Goal: Browse casually

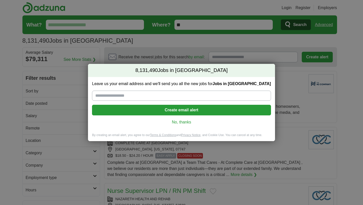
click at [187, 124] on link "No, thanks" at bounding box center [181, 122] width 171 height 6
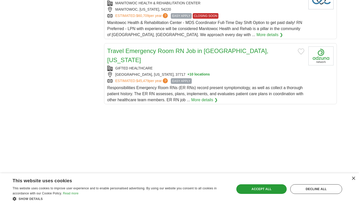
scroll to position [595, 0]
